Goal: Find contact information: Find contact information

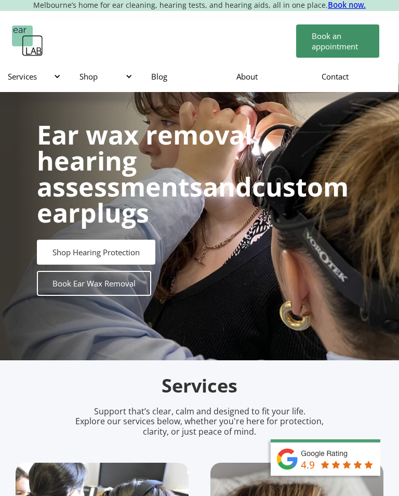
click at [341, 69] on link "Contact" at bounding box center [355, 76] width 85 height 30
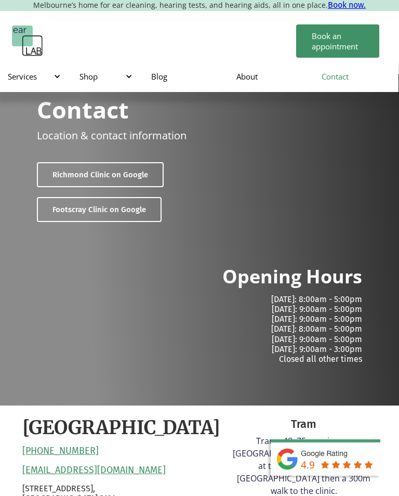
click at [143, 212] on link "Footscray Clinic on Google" at bounding box center [99, 209] width 125 height 25
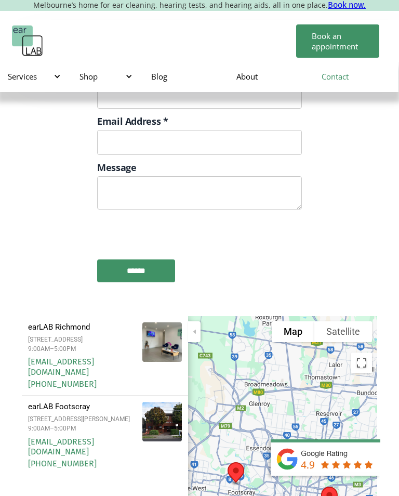
scroll to position [1501, 0]
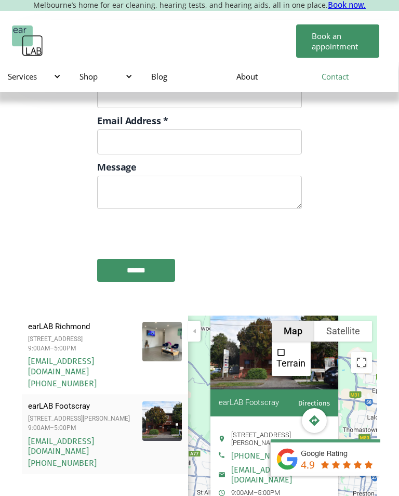
click at [299, 321] on button "Map" at bounding box center [293, 331] width 43 height 21
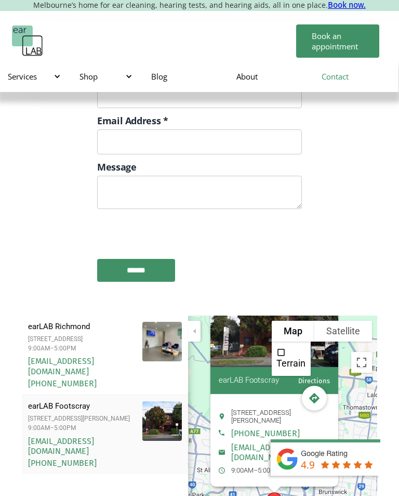
click at [297, 321] on button "Map" at bounding box center [293, 331] width 43 height 21
click at [287, 343] on li "Terrain" at bounding box center [291, 359] width 37 height 32
click at [301, 321] on button "Map" at bounding box center [293, 331] width 43 height 21
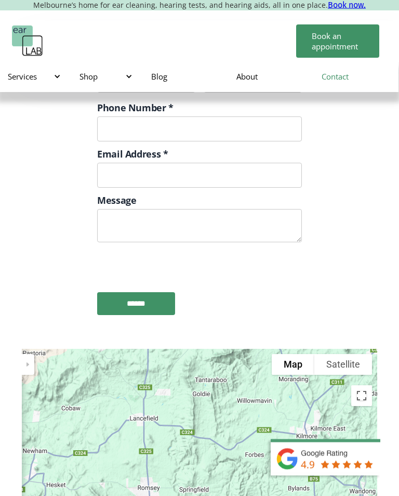
scroll to position [1468, 0]
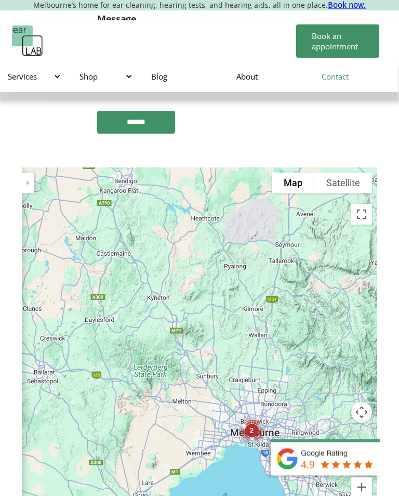
click at [249, 417] on div "2" at bounding box center [252, 430] width 27 height 27
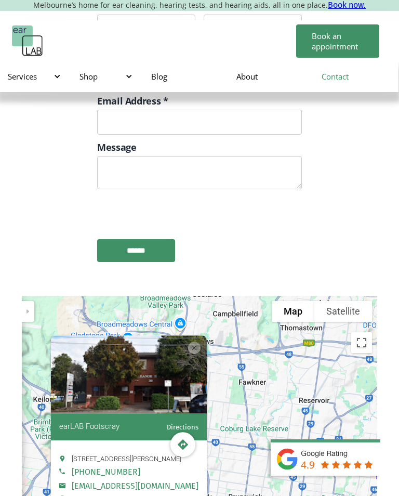
scroll to position [1523, 0]
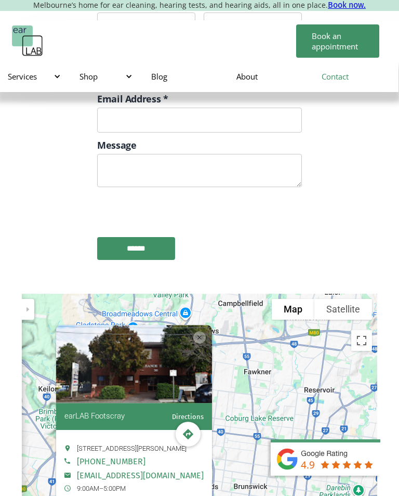
click at [199, 331] on div "Location info: earLAB Footscray" at bounding box center [199, 337] width 12 height 12
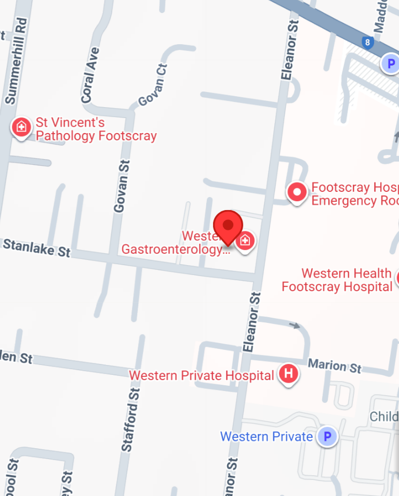
scroll to position [1632, 0]
